Goal: Task Accomplishment & Management: Manage account settings

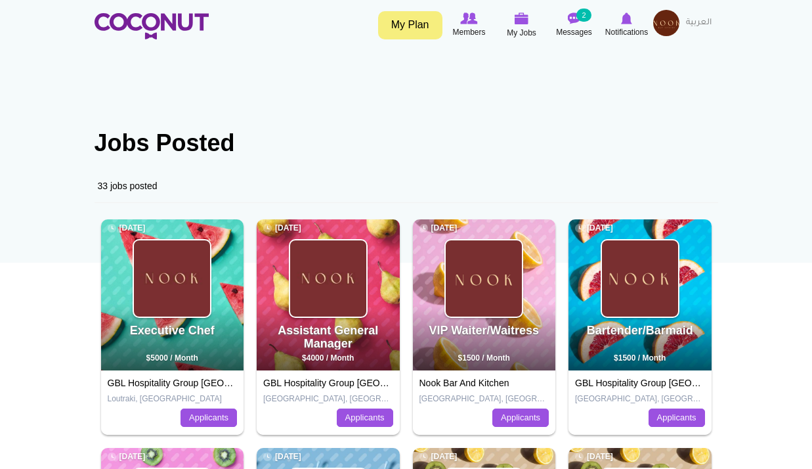
click at [663, 17] on img at bounding box center [666, 23] width 26 height 26
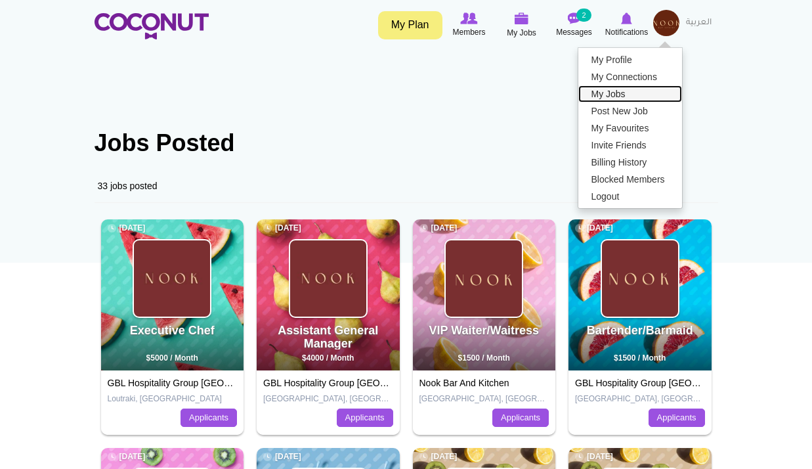
click at [610, 96] on link "My Jobs" at bounding box center [630, 93] width 104 height 17
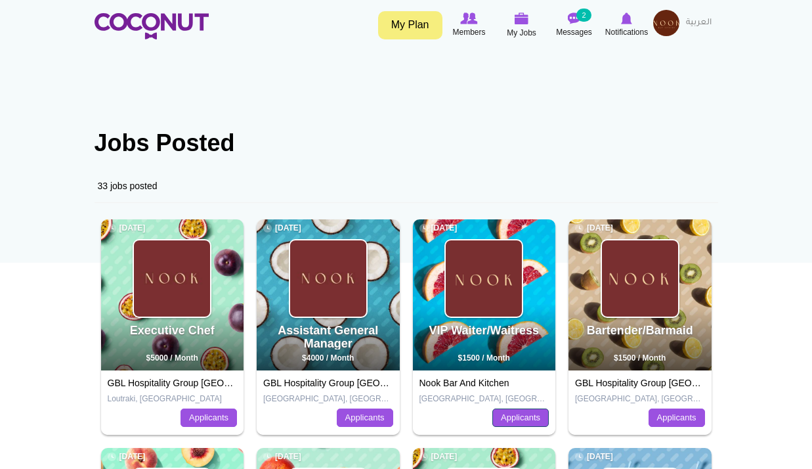
click at [519, 412] on link "Applicants" at bounding box center [520, 417] width 56 height 18
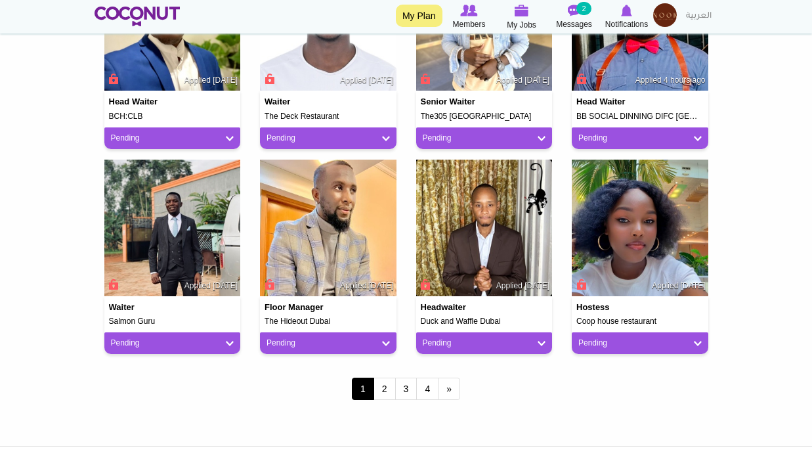
scroll to position [1181, 0]
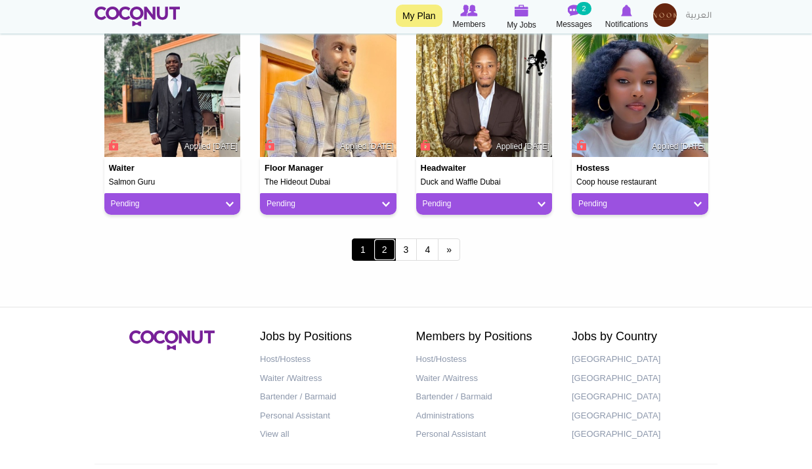
click at [386, 258] on link "2" at bounding box center [384, 249] width 22 height 22
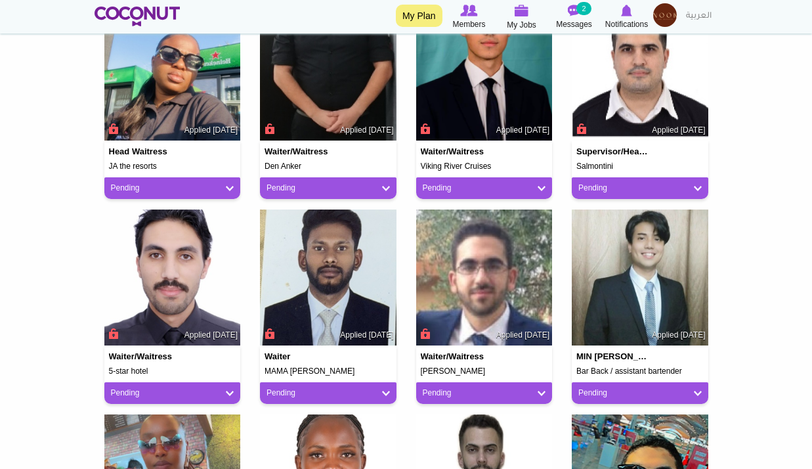
scroll to position [1050, 0]
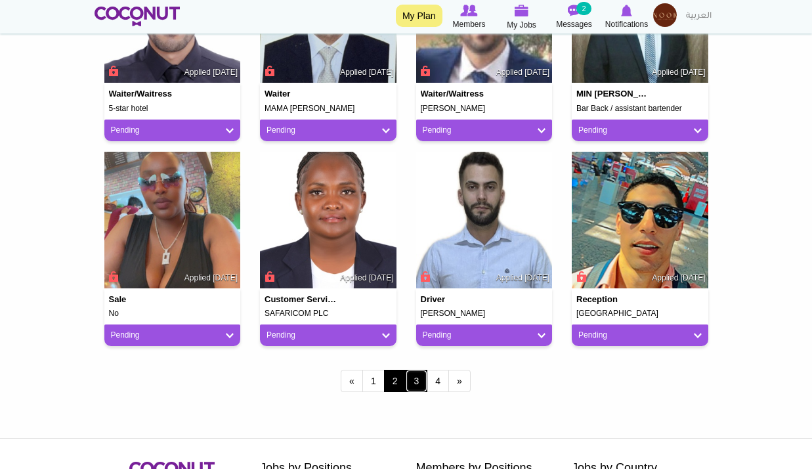
click at [419, 385] on link "3" at bounding box center [417, 380] width 22 height 22
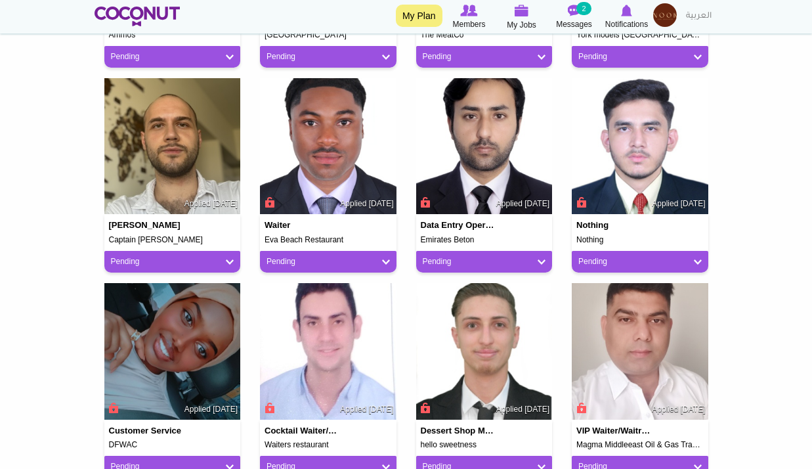
scroll to position [1116, 0]
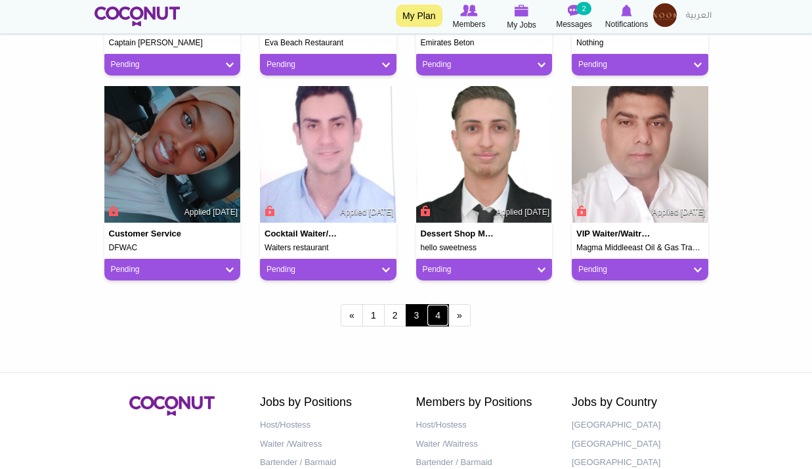
click at [431, 318] on link "4" at bounding box center [438, 315] width 22 height 22
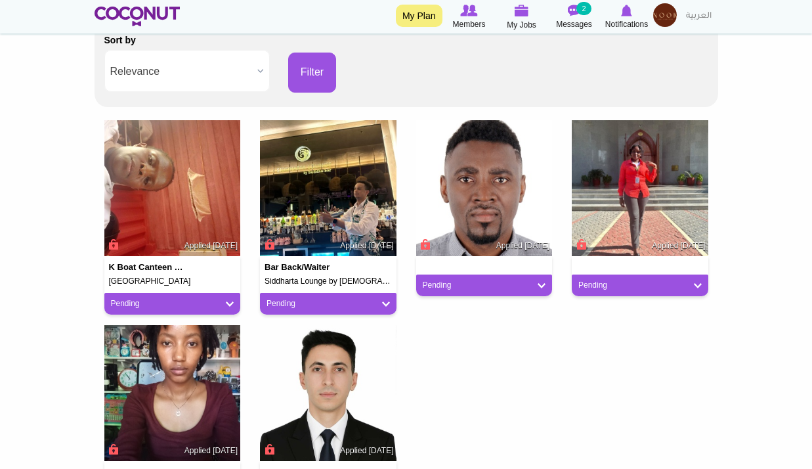
scroll to position [525, 0]
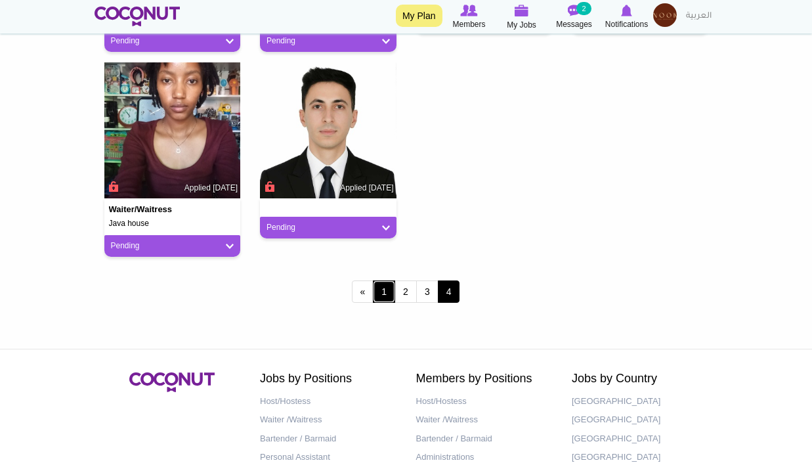
click at [380, 294] on link "1" at bounding box center [384, 291] width 22 height 22
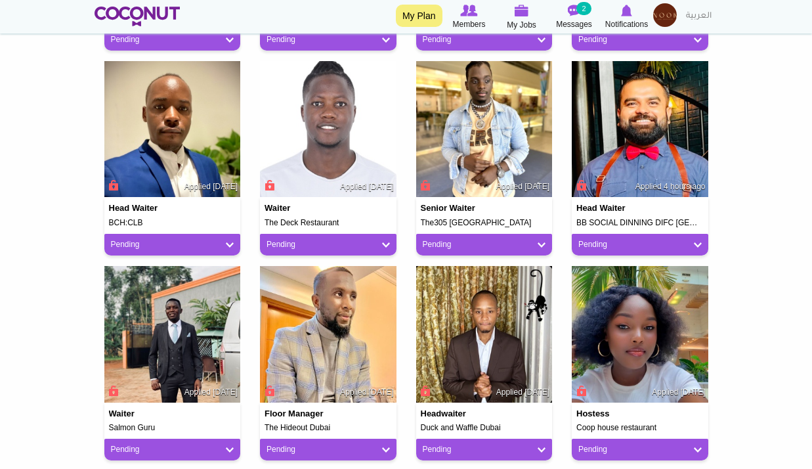
scroll to position [1116, 0]
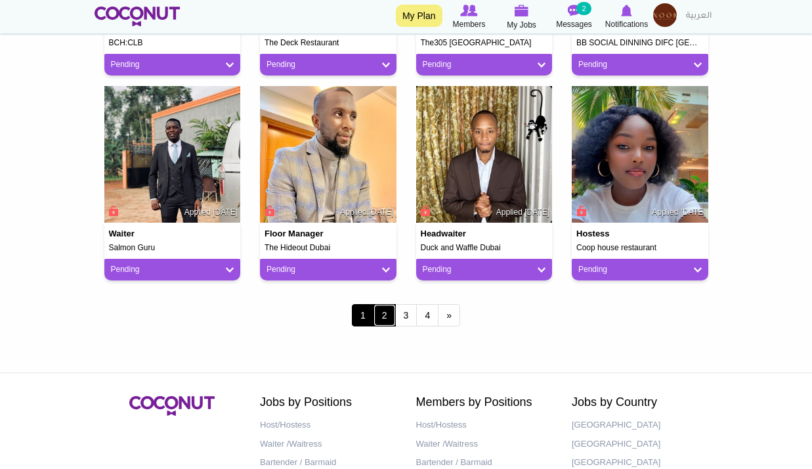
click at [392, 318] on link "2" at bounding box center [384, 315] width 22 height 22
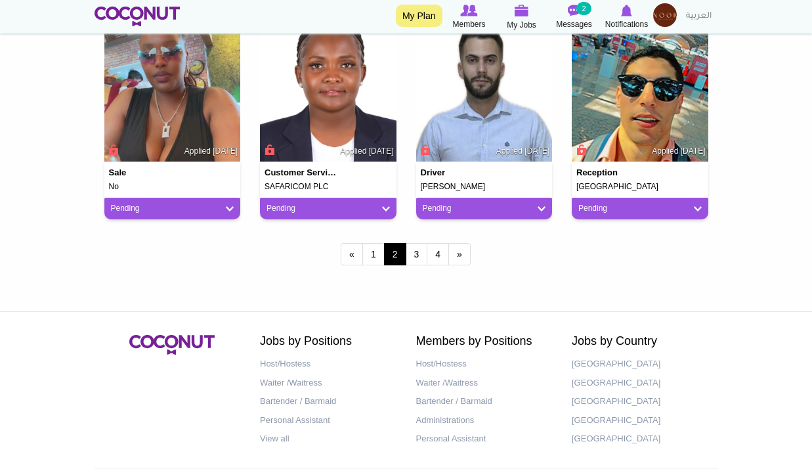
scroll to position [1181, 0]
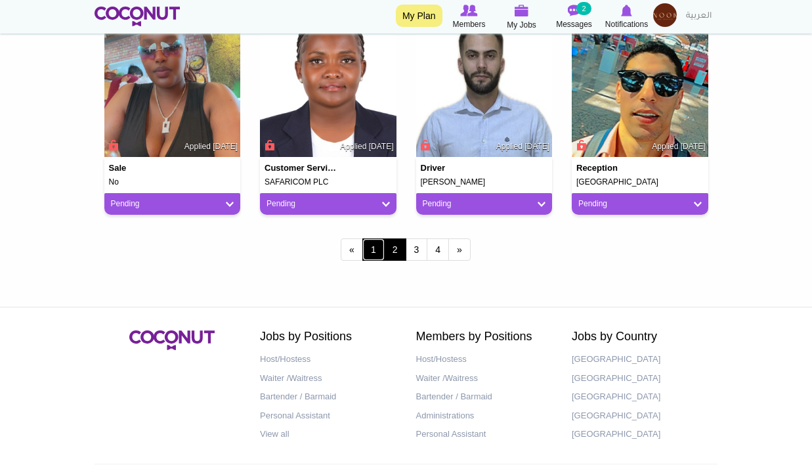
click at [380, 259] on link "1" at bounding box center [373, 249] width 22 height 22
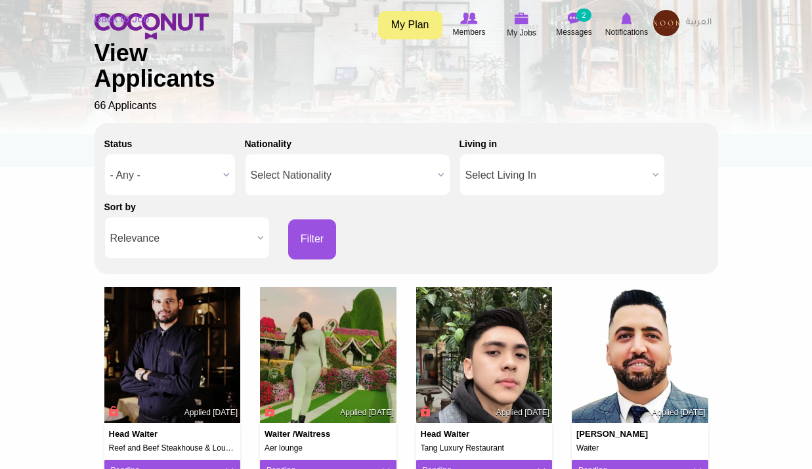
scroll to position [262, 0]
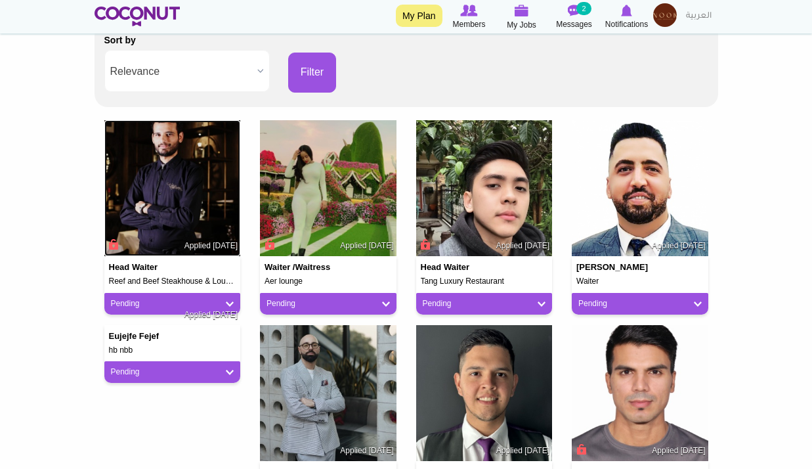
click at [180, 196] on img at bounding box center [172, 188] width 136 height 136
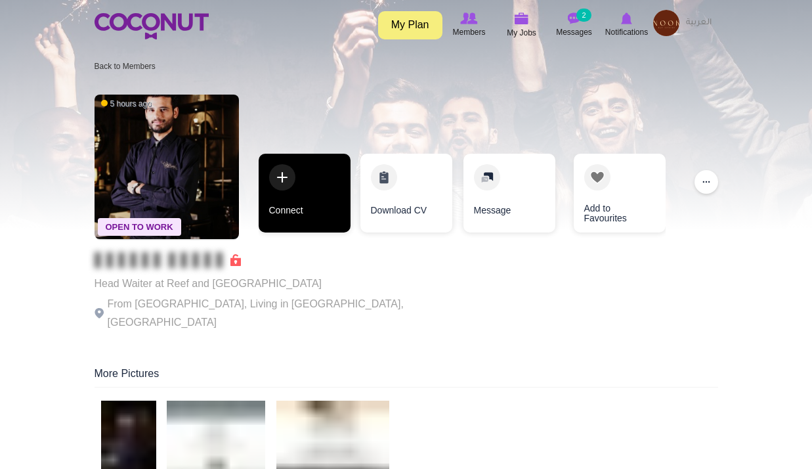
click at [341, 209] on link "Connect" at bounding box center [305, 193] width 92 height 79
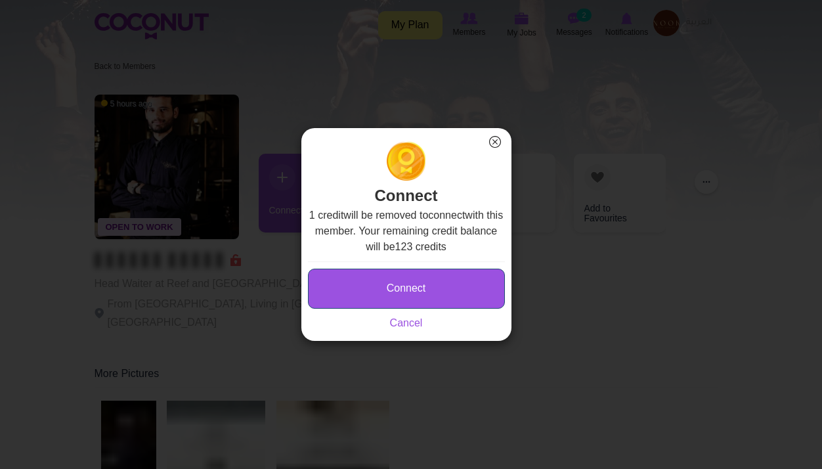
click at [430, 291] on button "Connect" at bounding box center [406, 288] width 197 height 40
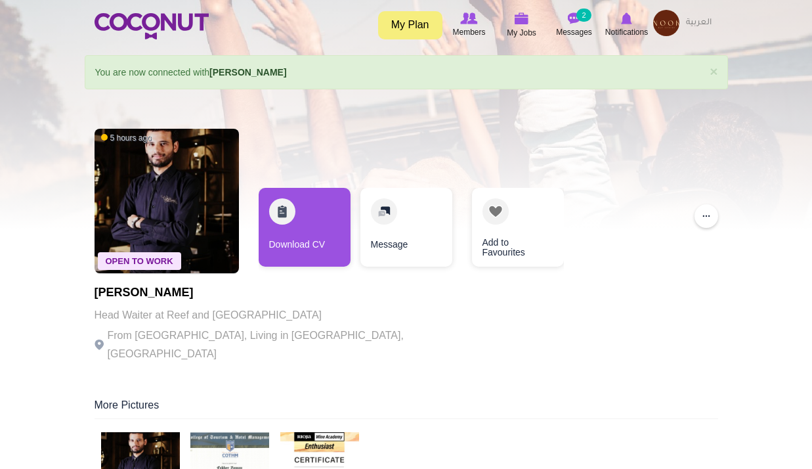
click at [129, 293] on h1 "Fakher Zaman" at bounding box center [274, 292] width 361 height 13
drag, startPoint x: 129, startPoint y: 293, endPoint x: 160, endPoint y: 297, distance: 31.1
click at [160, 297] on h1 "Fakher Zaman" at bounding box center [274, 292] width 361 height 13
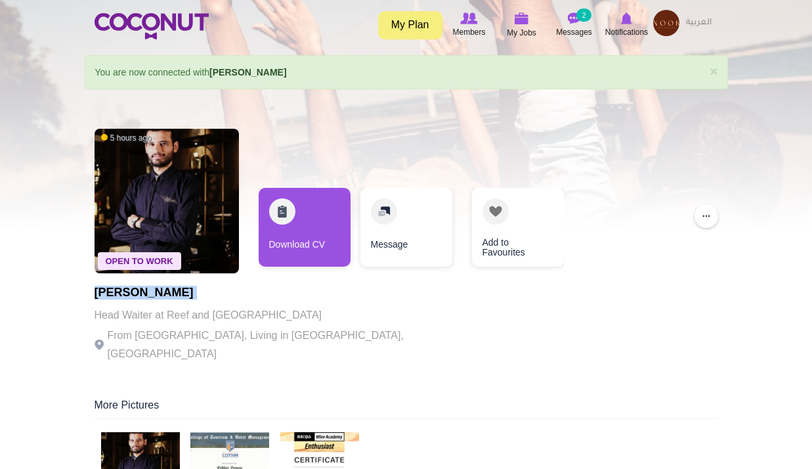
click at [160, 297] on h1 "Fakher Zaman" at bounding box center [274, 292] width 361 height 13
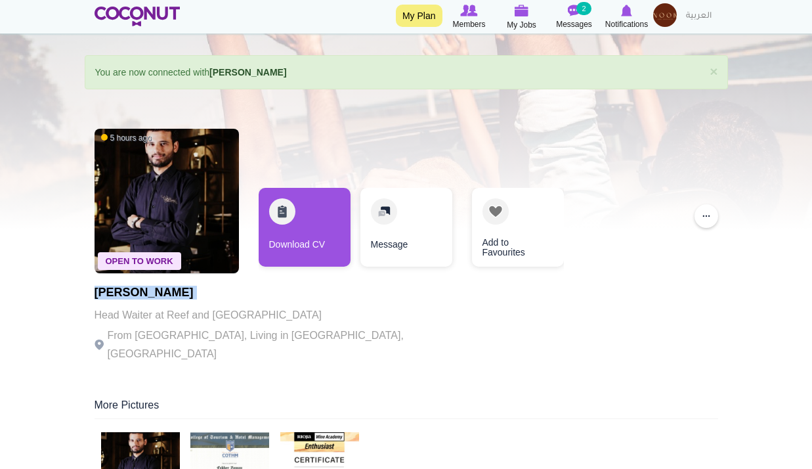
scroll to position [262, 0]
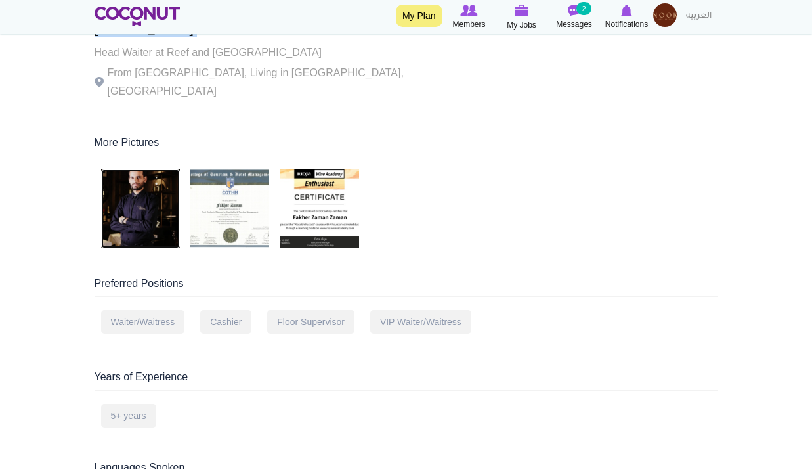
click at [161, 191] on img at bounding box center [140, 208] width 79 height 79
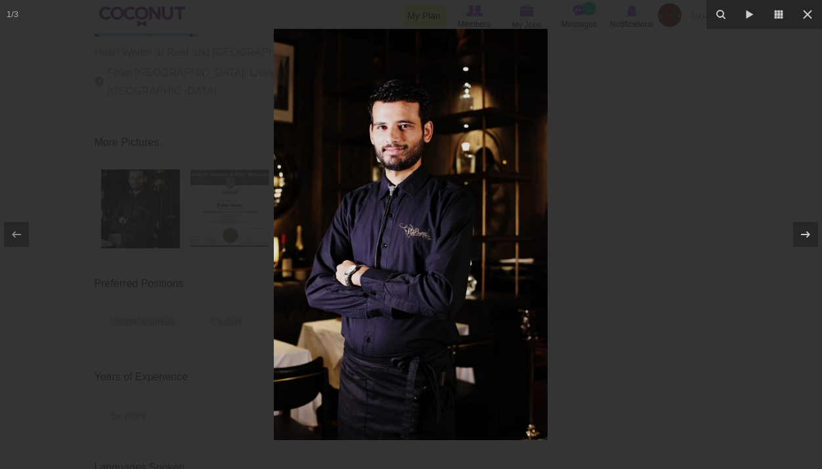
click at [408, 137] on img at bounding box center [411, 234] width 274 height 411
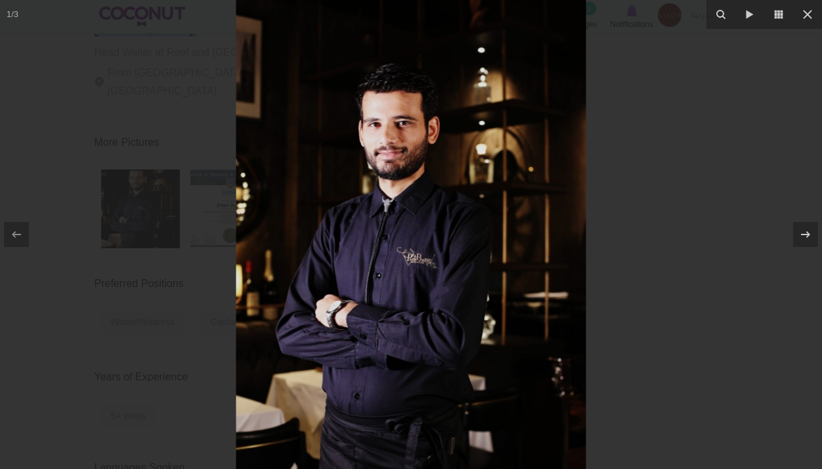
click at [408, 168] on img at bounding box center [411, 261] width 350 height 525
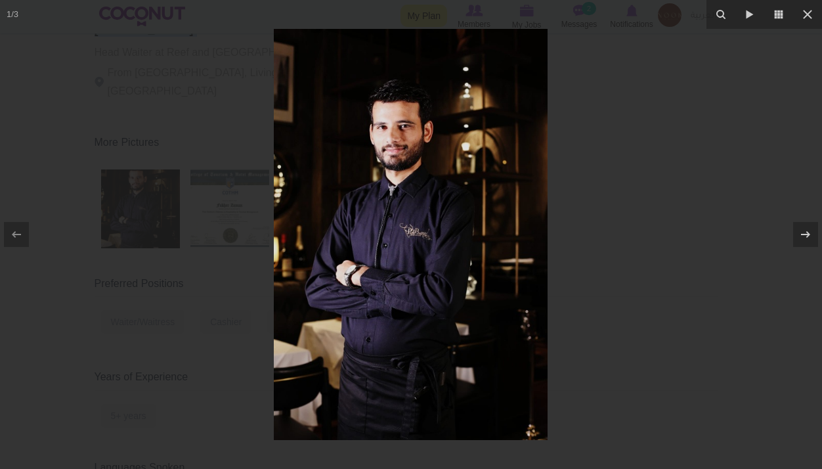
click at [606, 122] on div at bounding box center [411, 234] width 822 height 469
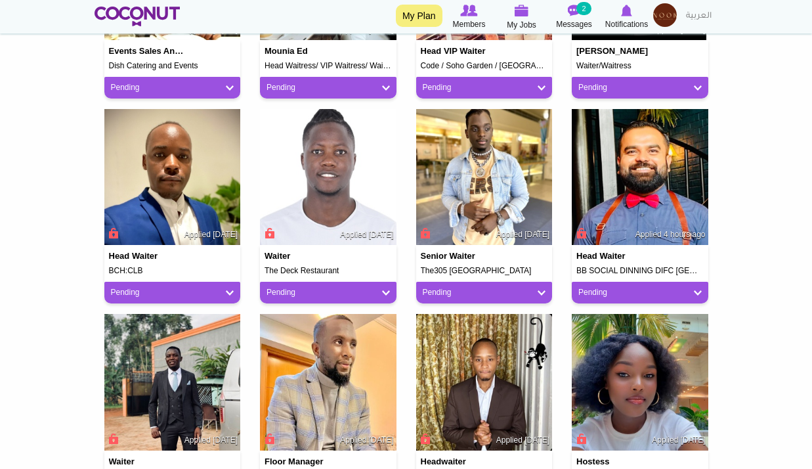
scroll to position [722, 0]
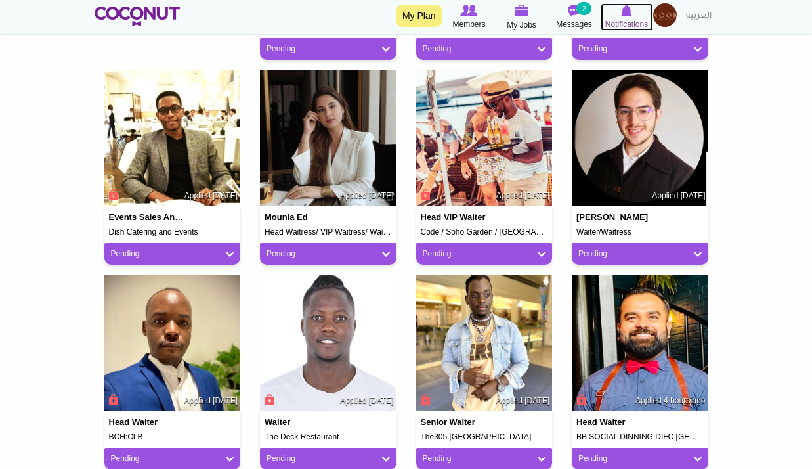
click at [614, 12] on icon at bounding box center [626, 10] width 52 height 14
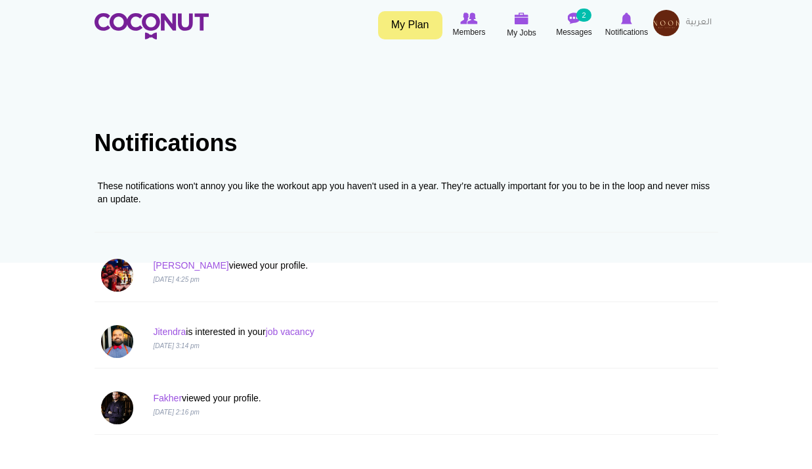
scroll to position [197, 0]
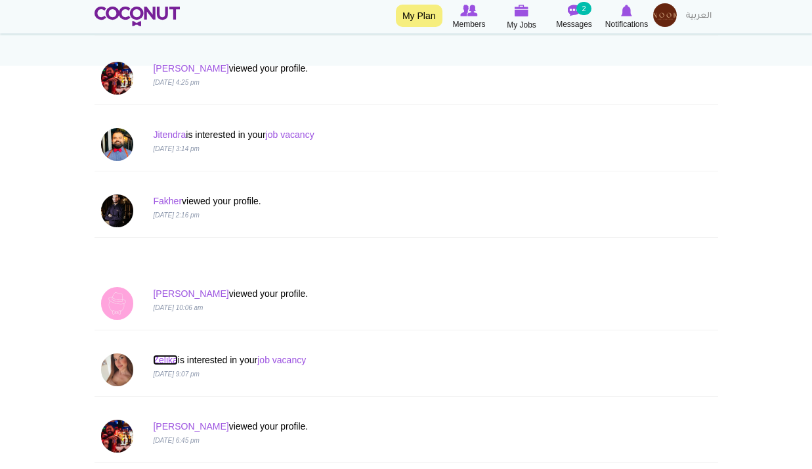
click at [163, 361] on link "Zeljka" at bounding box center [165, 359] width 24 height 10
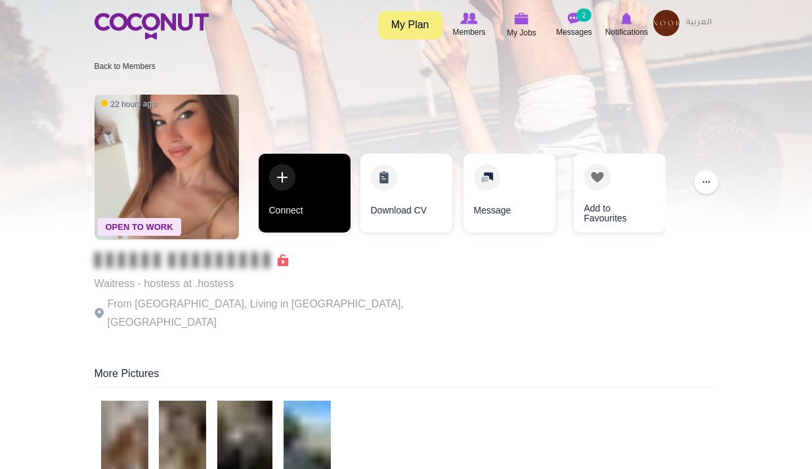
click at [312, 205] on link "Connect" at bounding box center [305, 193] width 92 height 79
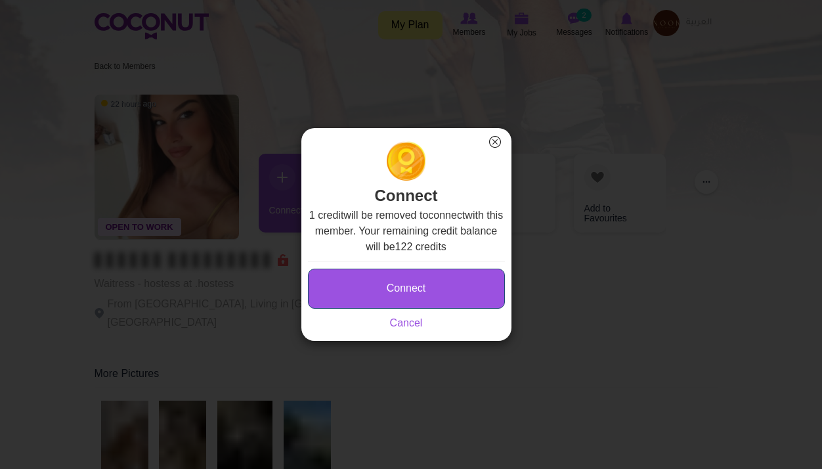
click at [433, 300] on button "Connect" at bounding box center [406, 288] width 197 height 40
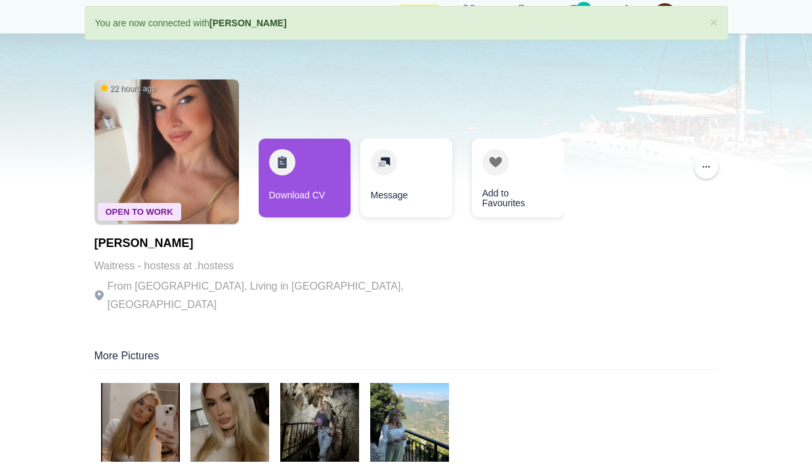
scroll to position [131, 0]
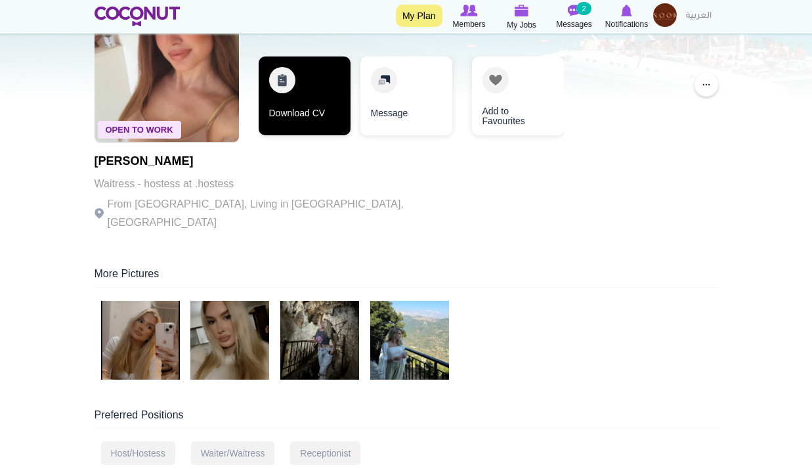
click at [304, 89] on link "Download CV" at bounding box center [305, 95] width 92 height 79
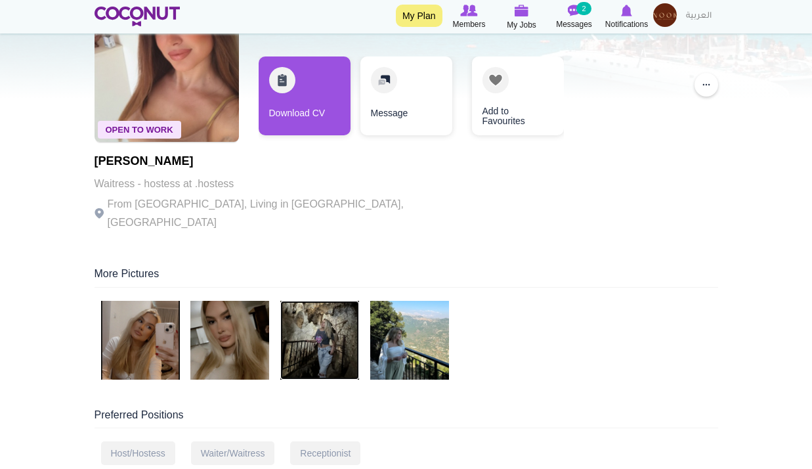
click at [309, 322] on img at bounding box center [319, 340] width 79 height 79
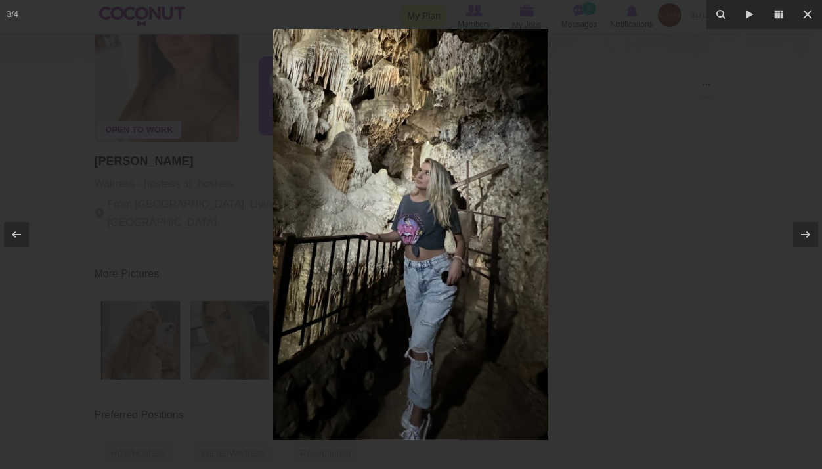
click at [421, 211] on img at bounding box center [410, 234] width 275 height 411
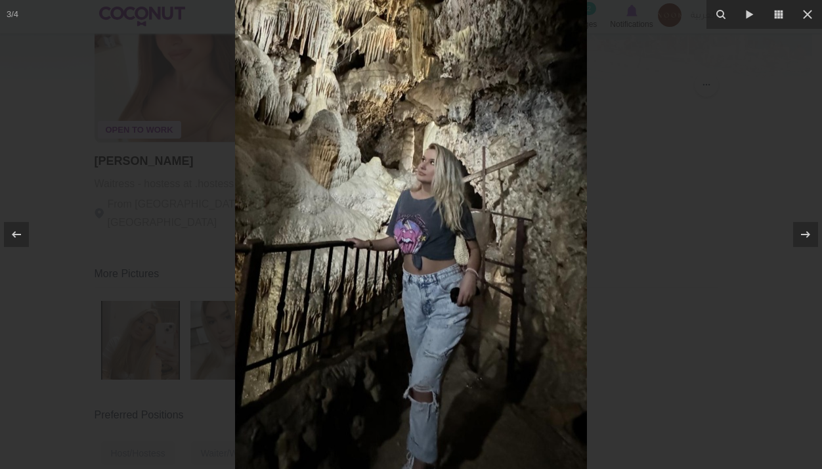
click at [438, 219] on img at bounding box center [411, 240] width 352 height 525
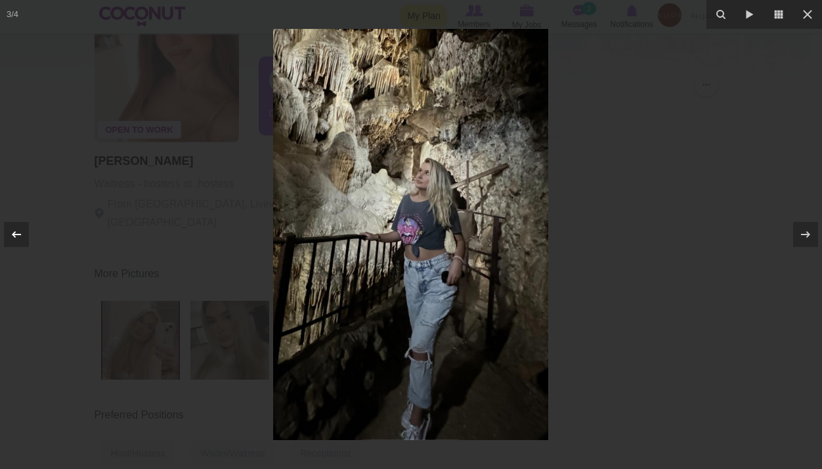
click at [12, 233] on icon at bounding box center [17, 234] width 16 height 16
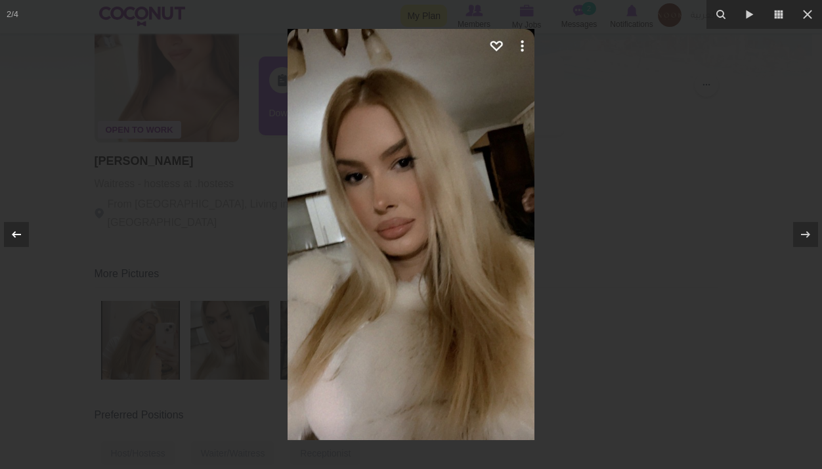
click at [11, 232] on icon at bounding box center [17, 234] width 16 height 16
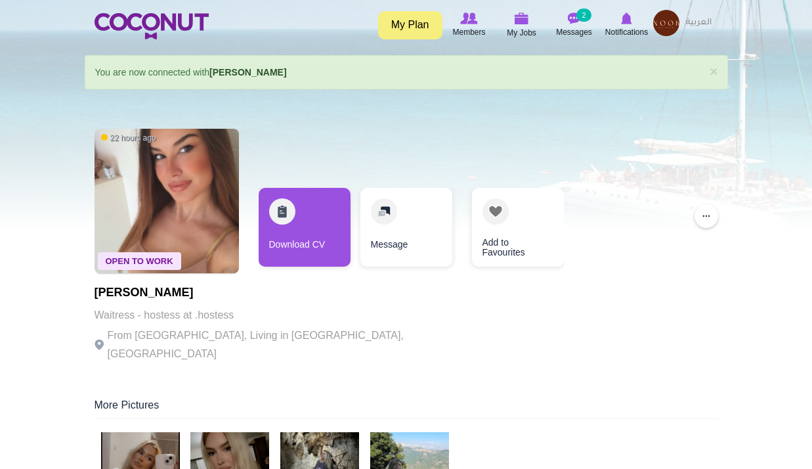
click at [418, 114] on div at bounding box center [406, 115] width 812 height 230
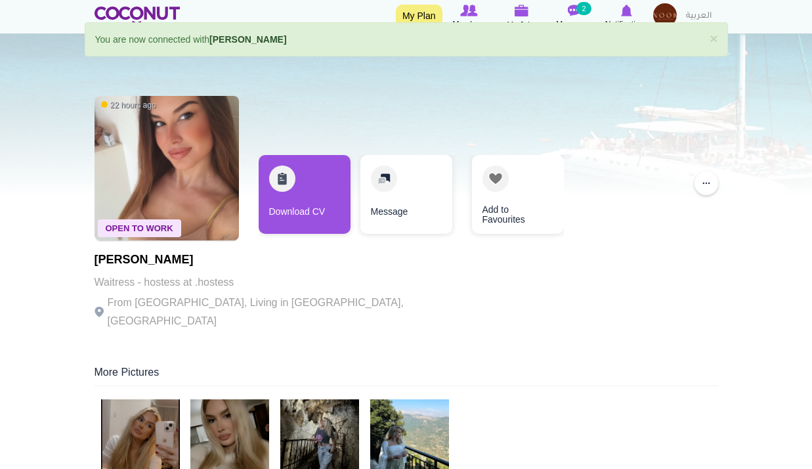
scroll to position [66, 0]
